Goal: Transaction & Acquisition: Purchase product/service

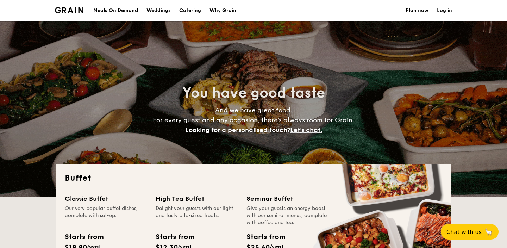
select select
click at [120, 5] on div "Meals On Demand" at bounding box center [115, 10] width 45 height 21
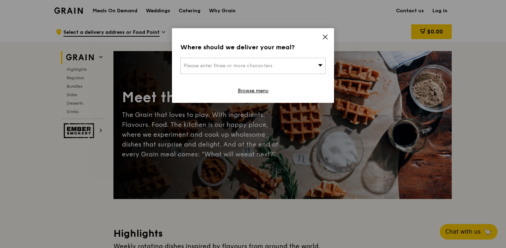
click at [325, 33] on div "Where should we deliver your meal? Please enter three or more characters Browse…" at bounding box center [253, 65] width 162 height 75
drag, startPoint x: 328, startPoint y: 34, endPoint x: 328, endPoint y: 48, distance: 13.4
click at [328, 48] on div "Where should we deliver your meal? Please enter three or more characters Browse…" at bounding box center [253, 65] width 162 height 75
click at [302, 58] on div "Please enter three or more characters" at bounding box center [252, 66] width 145 height 16
click at [292, 66] on input "search" at bounding box center [253, 65] width 144 height 15
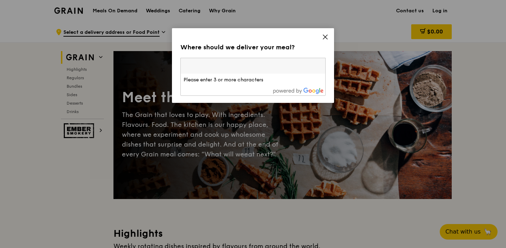
click at [300, 46] on div "Where should we deliver your meal?" at bounding box center [252, 47] width 145 height 10
click at [255, 89] on link "Browse menu" at bounding box center [253, 90] width 31 height 7
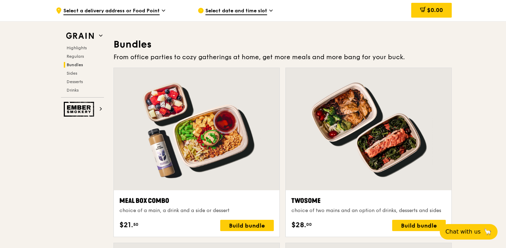
scroll to position [1047, 0]
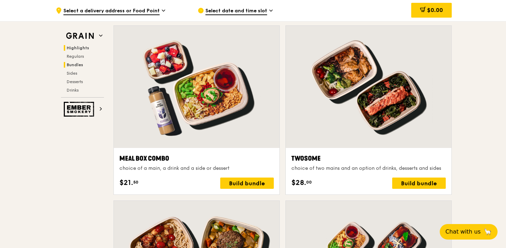
click at [79, 47] on span "Highlights" at bounding box center [78, 47] width 23 height 5
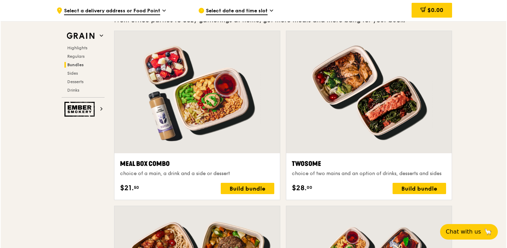
scroll to position [1041, 0]
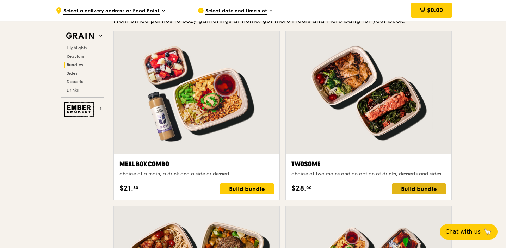
click at [419, 186] on div "Build bundle" at bounding box center [419, 188] width 54 height 11
